Goal: Communication & Community: Answer question/provide support

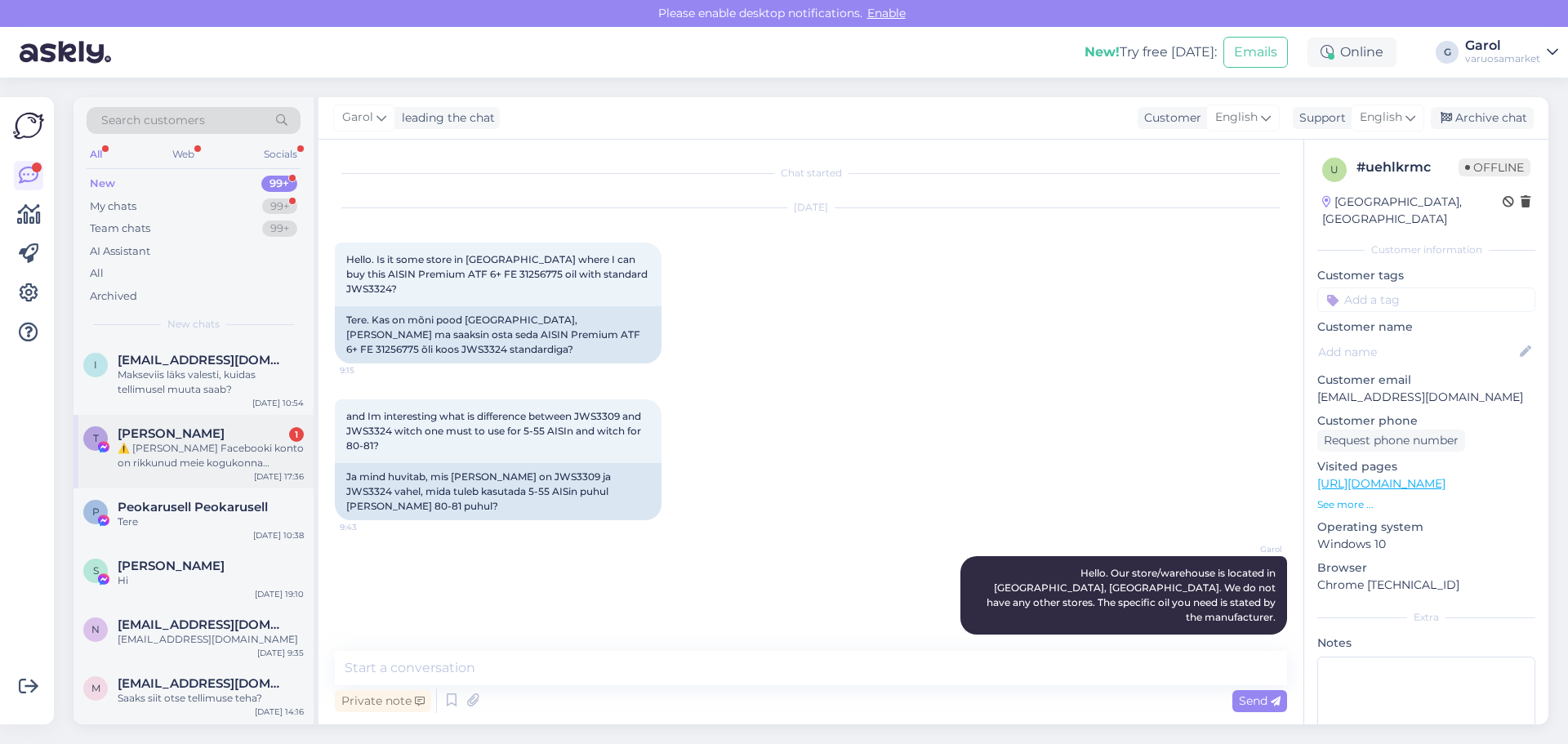
scroll to position [146, 0]
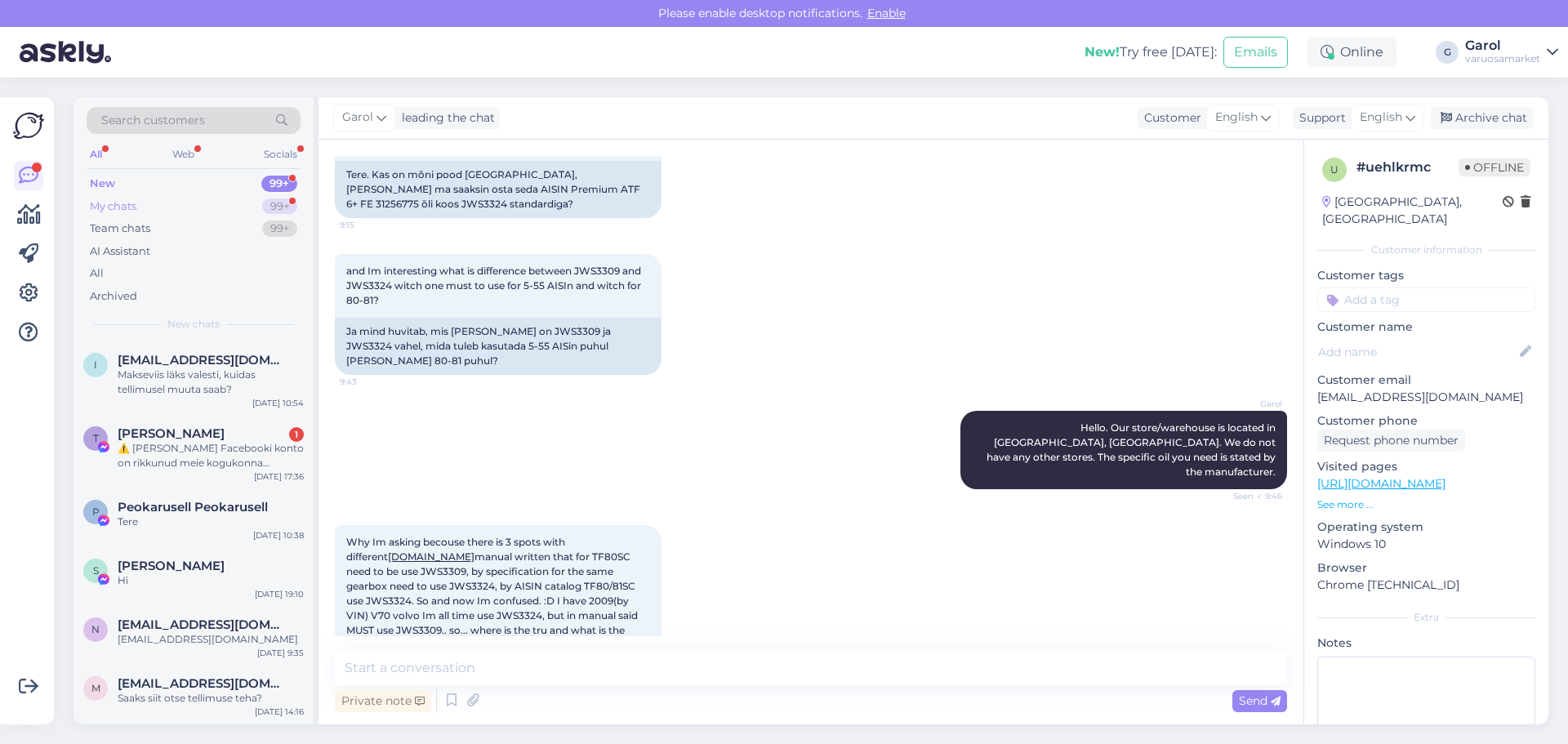
click at [199, 209] on div "My chats 99+" at bounding box center [193, 206] width 214 height 23
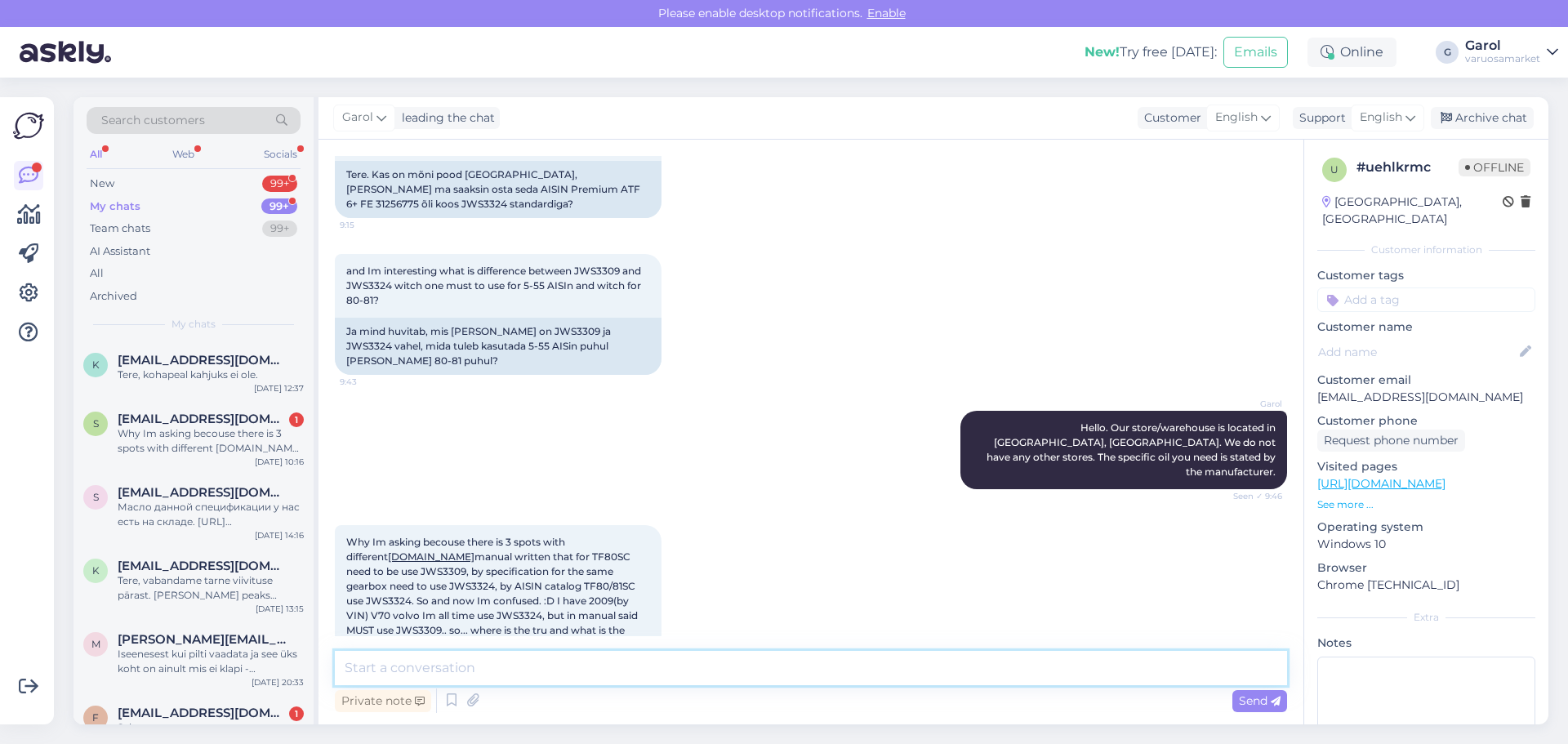
click at [500, 667] on textarea at bounding box center [811, 669] width 953 height 34
drag, startPoint x: 574, startPoint y: 545, endPoint x: 616, endPoint y: 541, distance: 42.2
click at [616, 541] on span "Why Im asking becouse there is 3 spots with different [DOMAIN_NAME] manual writ…" at bounding box center [493, 600] width 294 height 130
copy span "JWS3324"
click at [588, 671] on textarea at bounding box center [811, 669] width 953 height 34
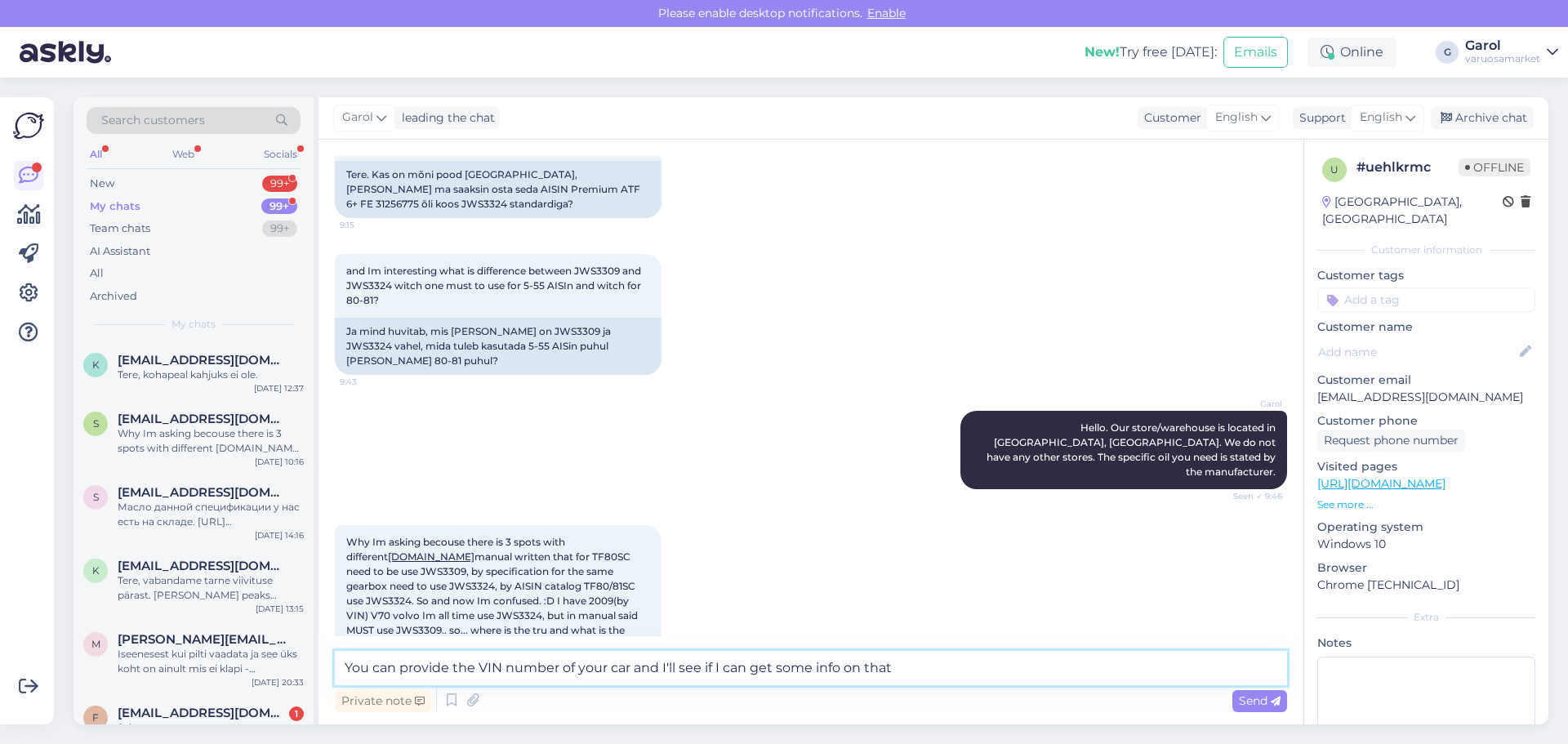
type textarea "You can provide the VIN number of your car and I'll see if I can get some info …"
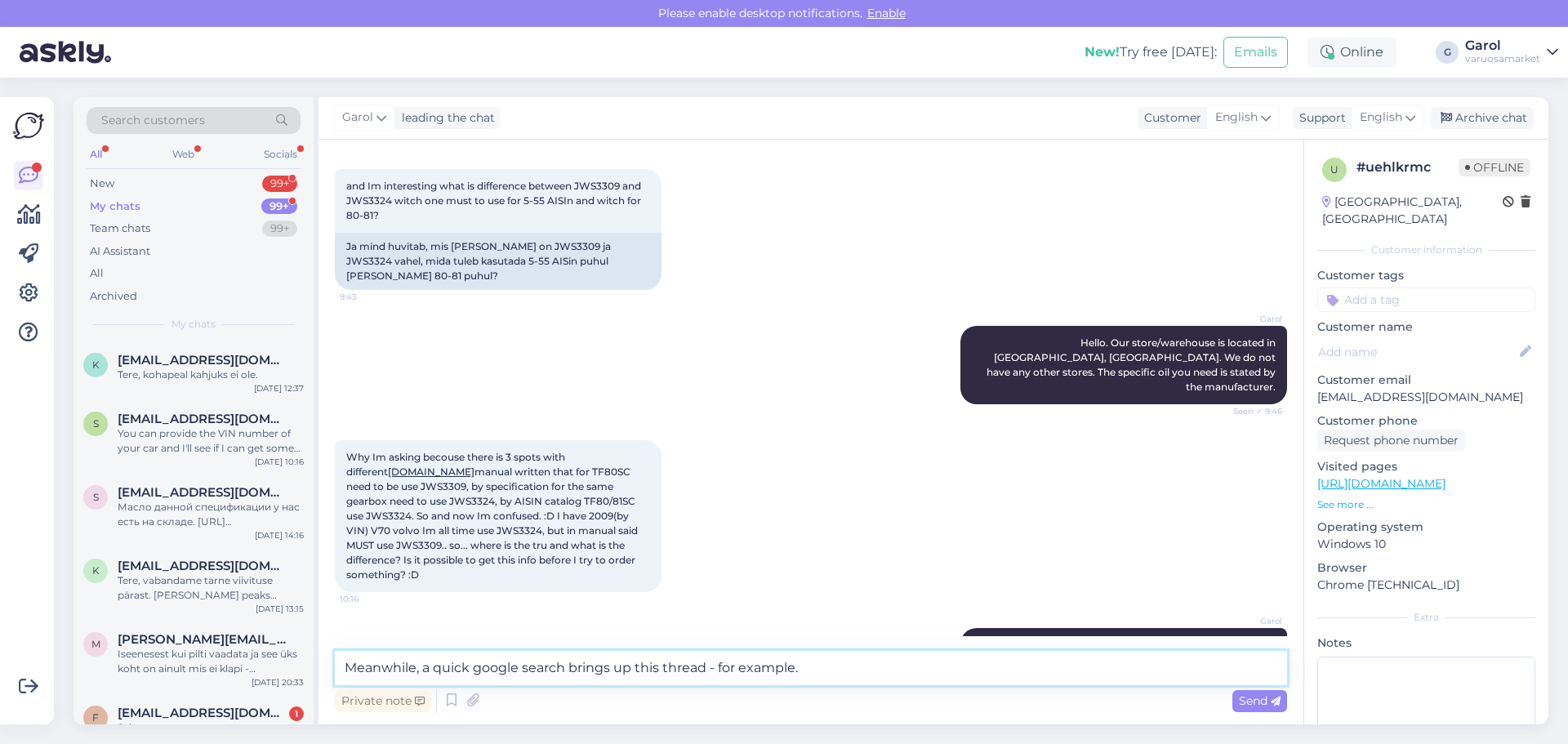
paste textarea "[URL][DOMAIN_NAME]"
type textarea "Meanwhile, a quick google search brings up this thread - for example. [URL][DOM…"
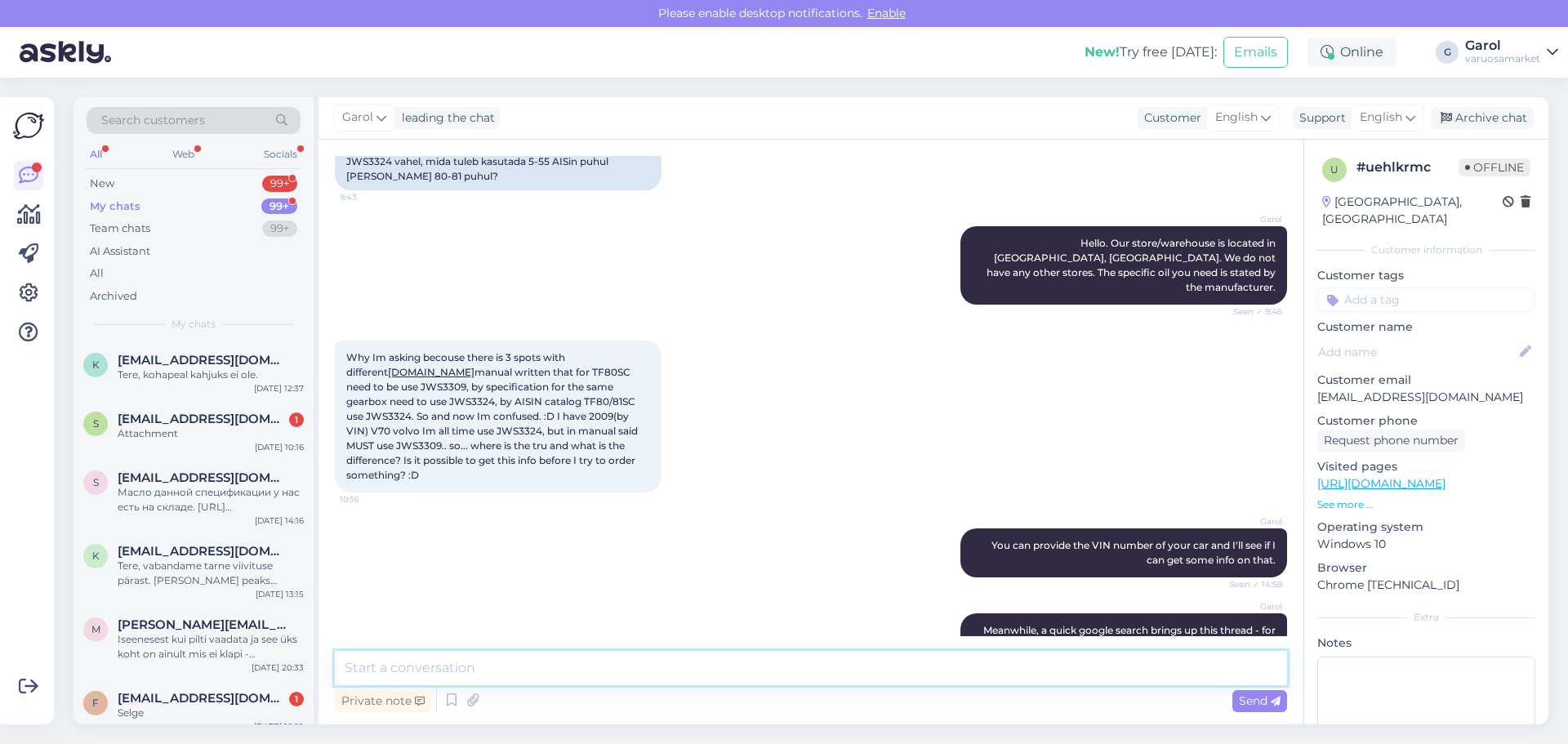
scroll to position [433, 0]
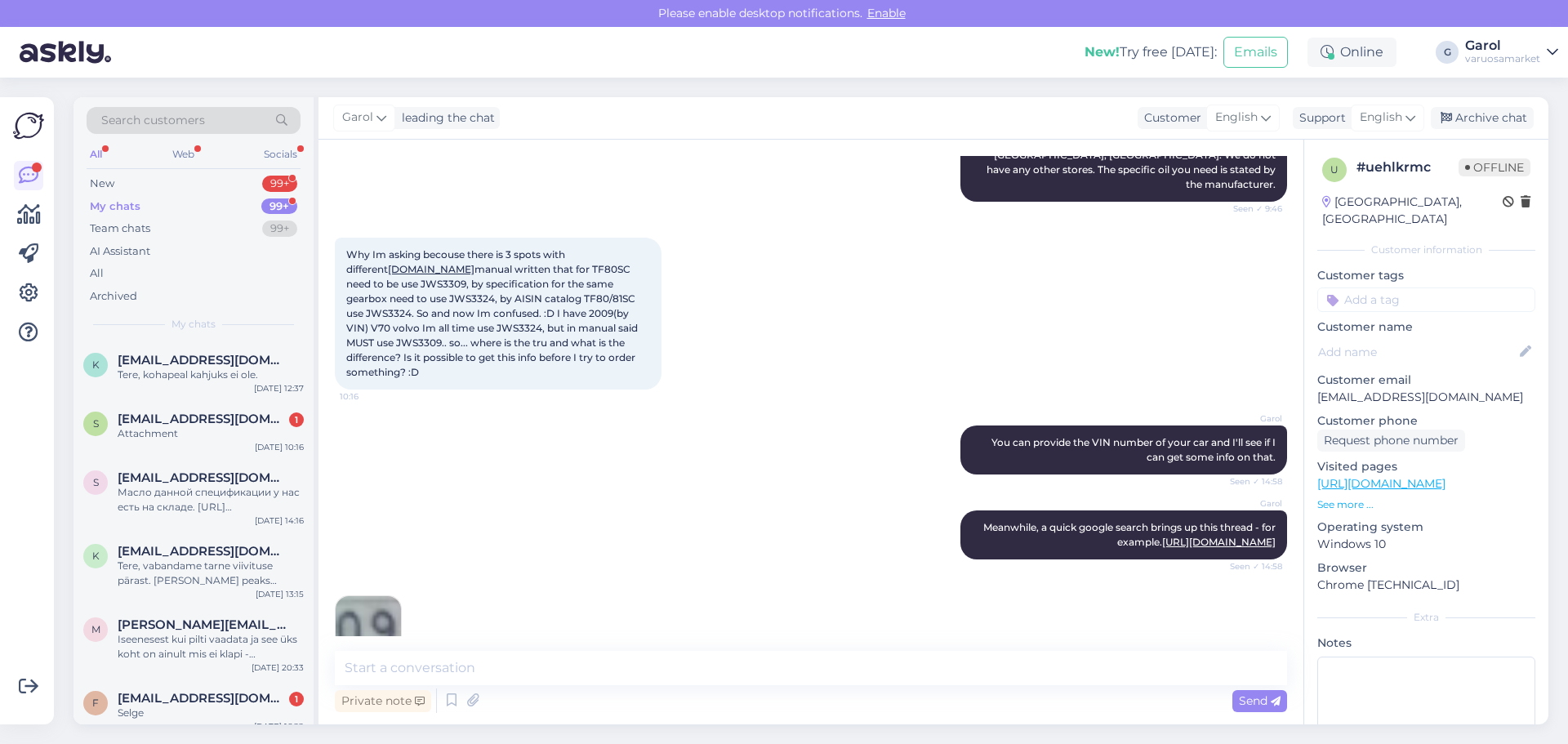
click at [375, 597] on img at bounding box center [368, 629] width 66 height 66
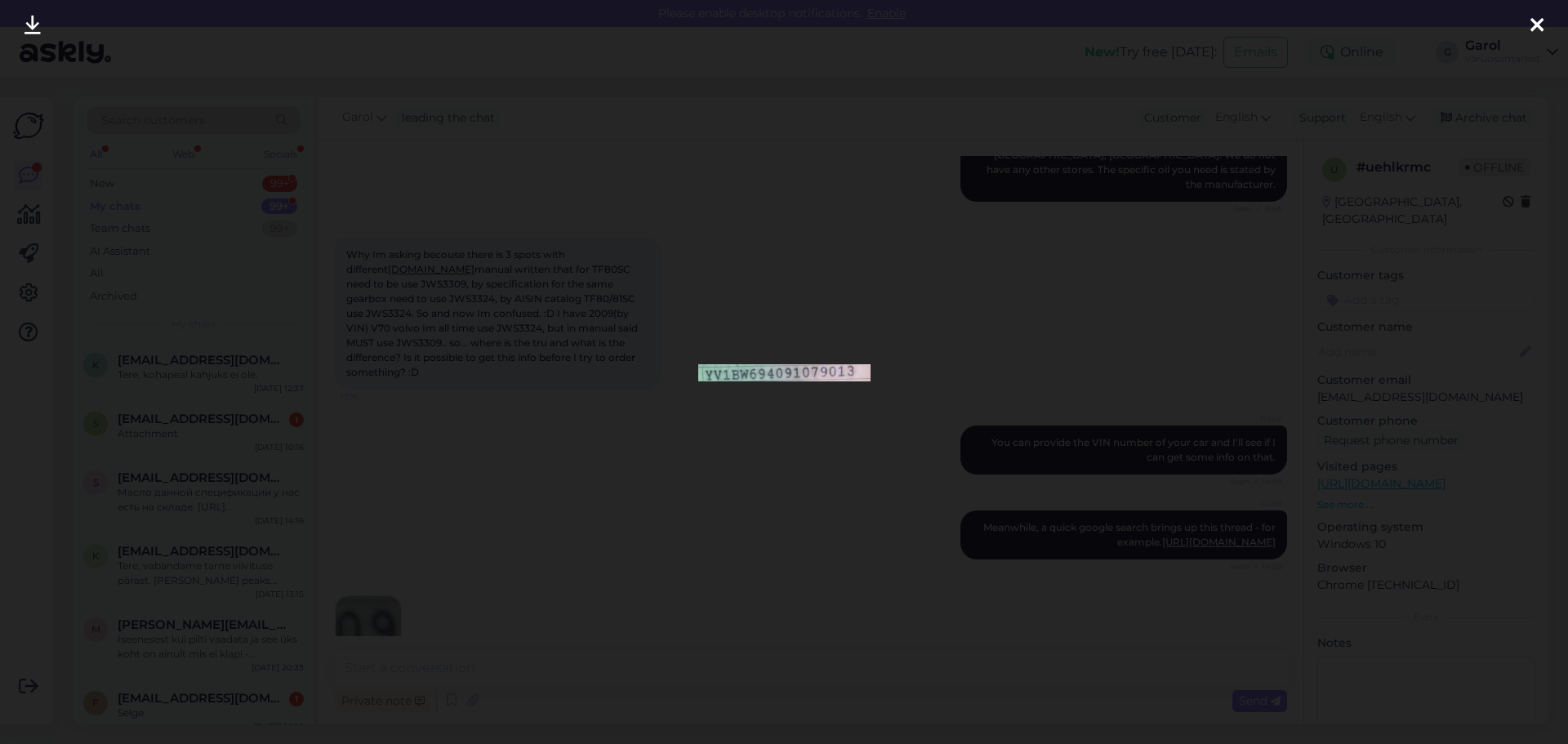
click at [642, 483] on div at bounding box center [784, 372] width 1568 height 744
